Goal: Transaction & Acquisition: Purchase product/service

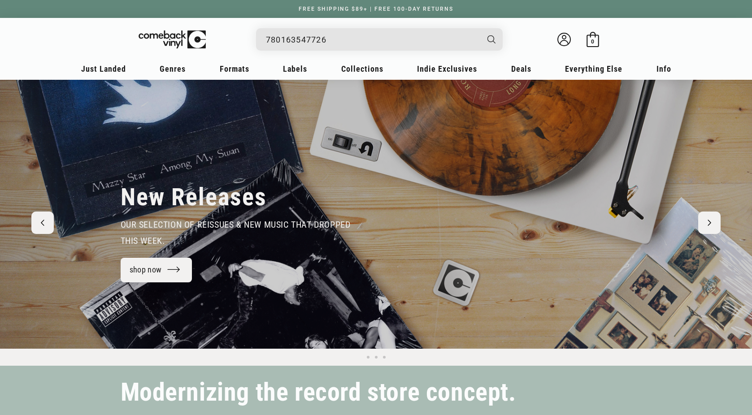
type input "780163547726"
click at [480, 28] on button "Search" at bounding box center [492, 39] width 24 height 22
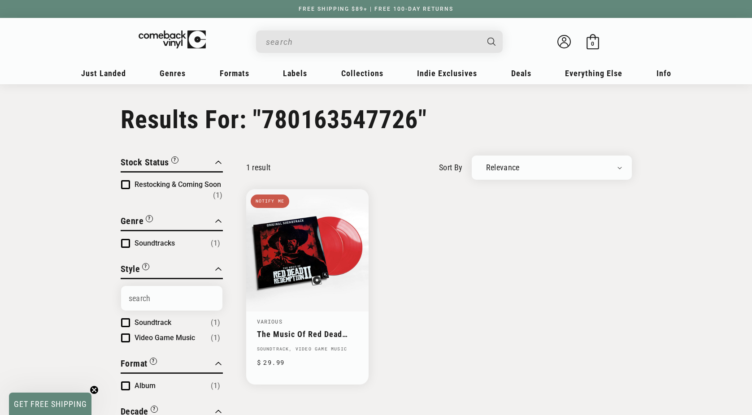
type input "780163547726"
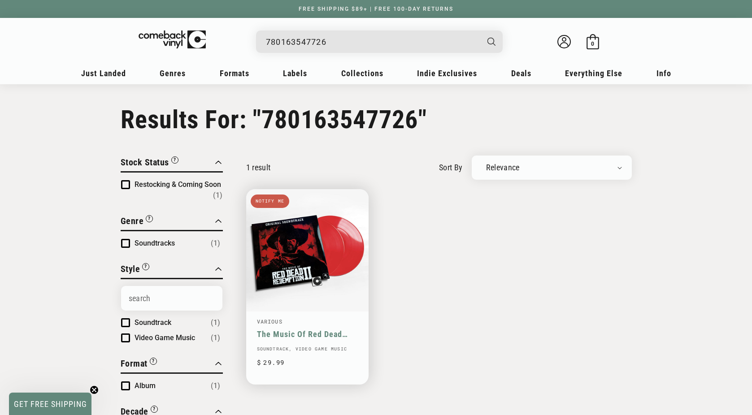
click at [305, 330] on link "The Music Of Red Dead Redemption II (Original Soundtrack)" at bounding box center [307, 334] width 101 height 9
